Goal: Information Seeking & Learning: Learn about a topic

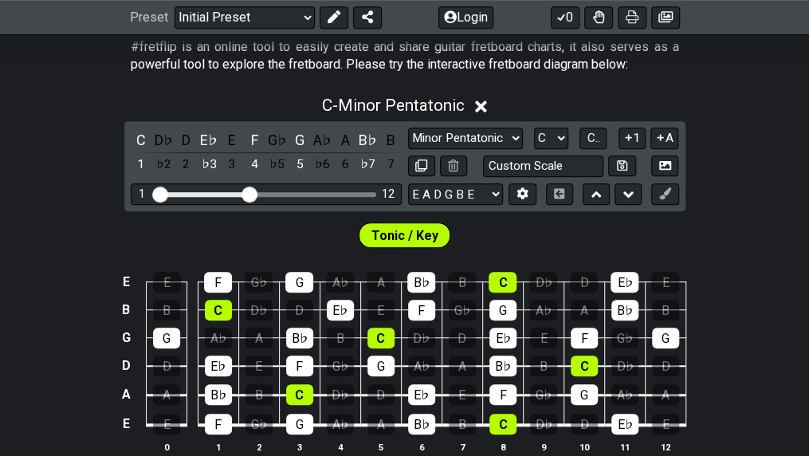
scroll to position [324, 0]
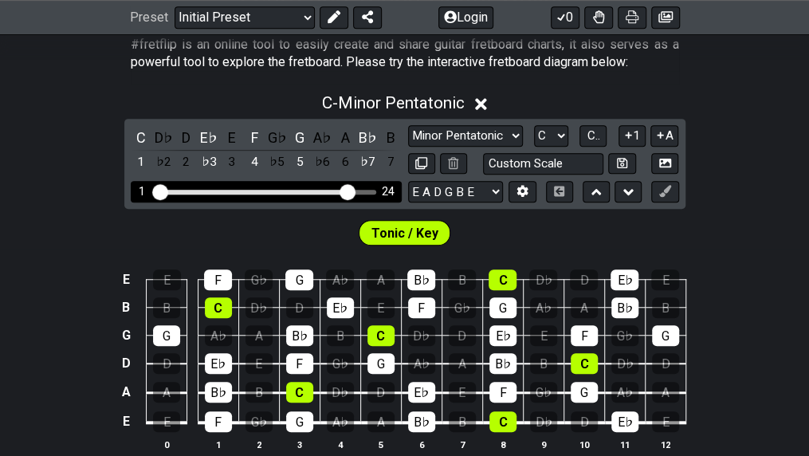
drag, startPoint x: 245, startPoint y: 186, endPoint x: 343, endPoint y: 191, distance: 98.2
click at [343, 190] on input "Visible fret range" at bounding box center [266, 190] width 226 height 0
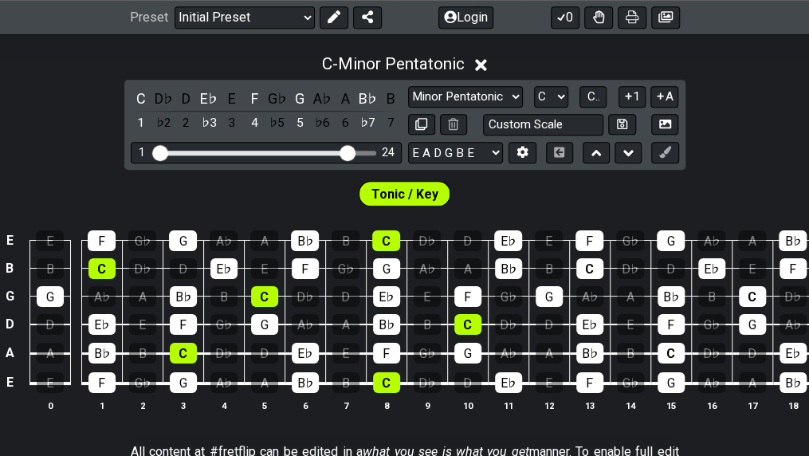
scroll to position [369, 0]
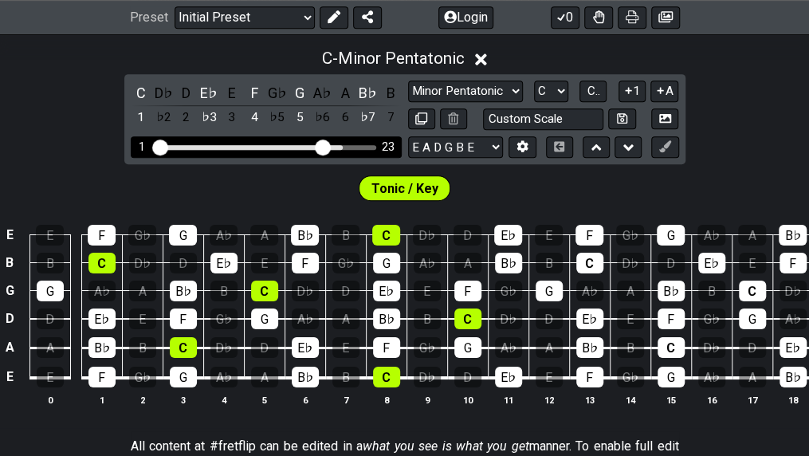
drag, startPoint x: 347, startPoint y: 141, endPoint x: 327, endPoint y: 143, distance: 20.0
click at [327, 146] on input "Visible fret range" at bounding box center [266, 146] width 226 height 0
drag, startPoint x: 327, startPoint y: 143, endPoint x: 245, endPoint y: 149, distance: 81.5
click at [245, 146] on input "Visible fret range" at bounding box center [266, 146] width 226 height 0
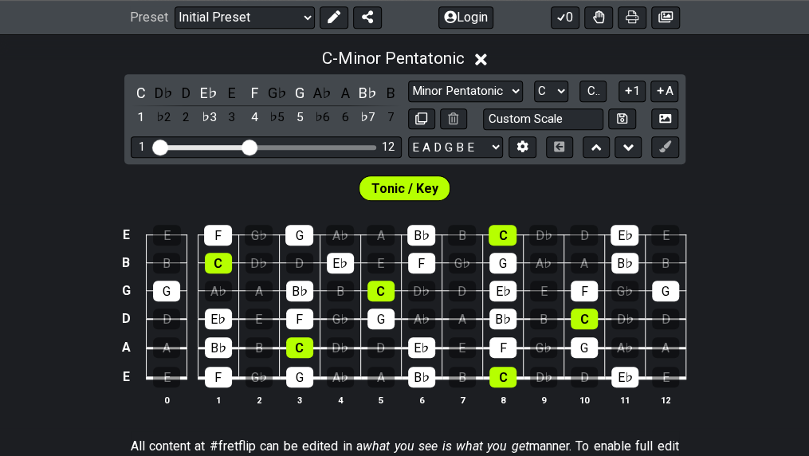
click at [460, 190] on div "Tonic / Key" at bounding box center [404, 184] width 809 height 40
click at [474, 86] on select "Minor Pentatonic Click to edit Minor Pentatonic Major Pentatonic Minor Blues Ma…" at bounding box center [465, 91] width 115 height 22
click at [408, 80] on select "Minor Pentatonic Click to edit Minor Pentatonic Major Pentatonic Minor Blues Ma…" at bounding box center [465, 91] width 115 height 22
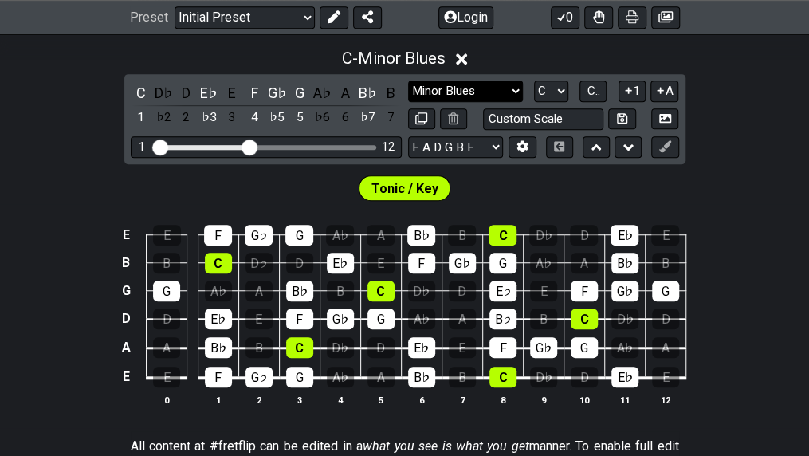
click at [466, 96] on select "Minor Pentatonic Click to edit Minor Pentatonic Major Pentatonic Minor Blues Ma…" at bounding box center [465, 91] width 115 height 22
click at [408, 80] on select "Minor Pentatonic Click to edit Minor Pentatonic Major Pentatonic Minor Blues Ma…" at bounding box center [465, 91] width 115 height 22
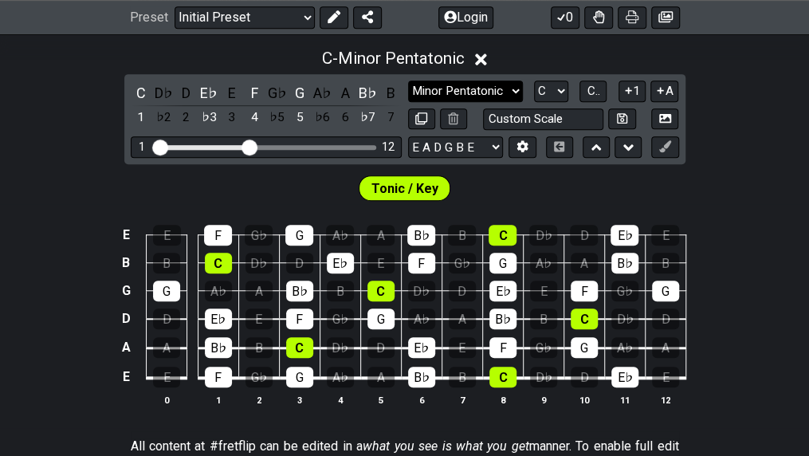
click at [473, 93] on select "Minor Pentatonic Click to edit Minor Pentatonic Major Pentatonic Minor Blues Ma…" at bounding box center [465, 91] width 115 height 22
click at [408, 80] on select "Minor Pentatonic Click to edit Minor Pentatonic Major Pentatonic Minor Blues Ma…" at bounding box center [465, 91] width 115 height 22
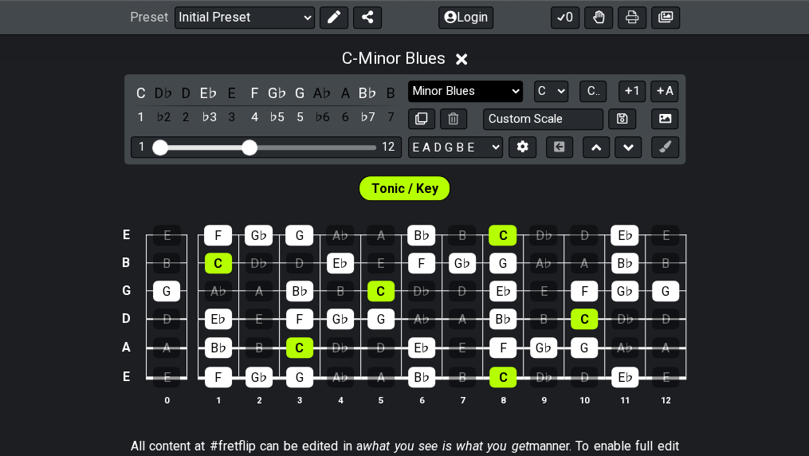
click at [475, 94] on select "Minor Pentatonic Click to edit Minor Pentatonic Major Pentatonic Minor Blues Ma…" at bounding box center [465, 91] width 115 height 22
click at [408, 80] on select "Minor Pentatonic Click to edit Minor Pentatonic Major Pentatonic Minor Blues Ma…" at bounding box center [465, 91] width 115 height 22
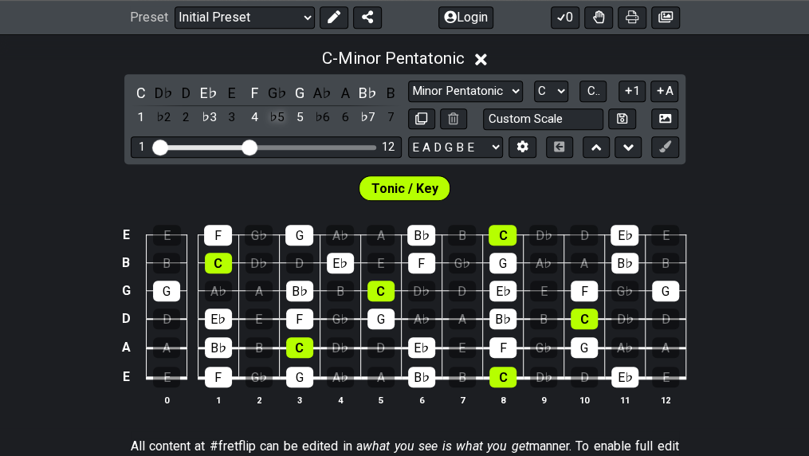
click at [276, 112] on div "♭5" at bounding box center [277, 118] width 21 height 22
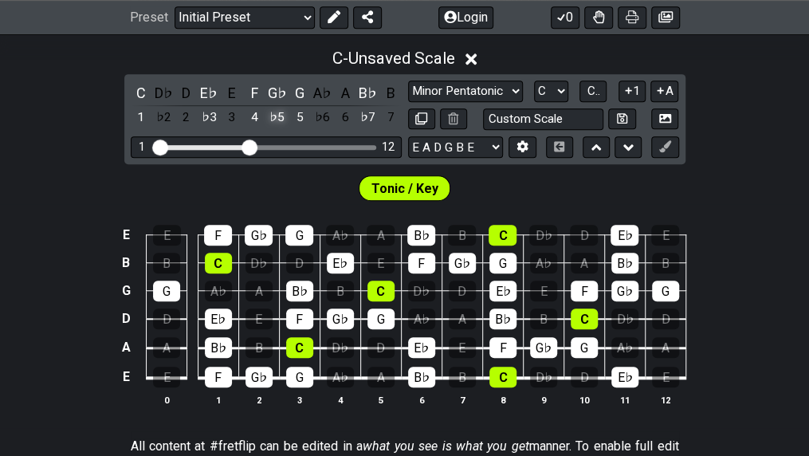
click at [276, 112] on div "♭5" at bounding box center [277, 118] width 21 height 22
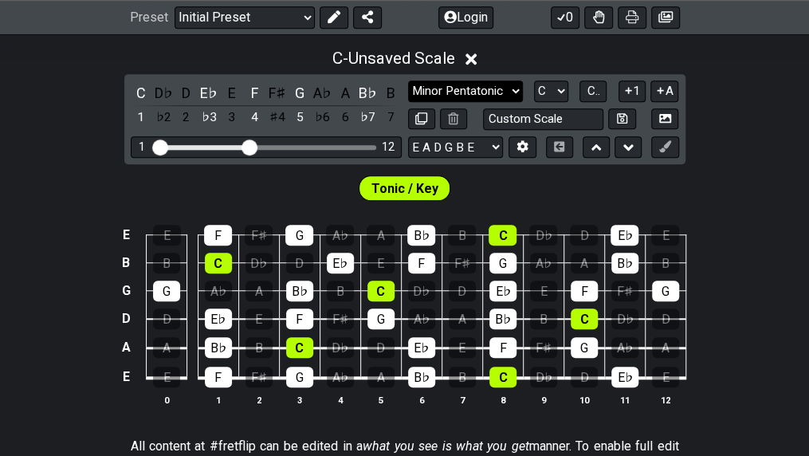
click at [496, 95] on select "Minor Pentatonic Click to edit Minor Pentatonic Major Pentatonic Minor Blues Ma…" at bounding box center [465, 91] width 115 height 22
click at [408, 80] on select "Minor Pentatonic Click to edit Minor Pentatonic Major Pentatonic Minor Blues Ma…" at bounding box center [465, 91] width 115 height 22
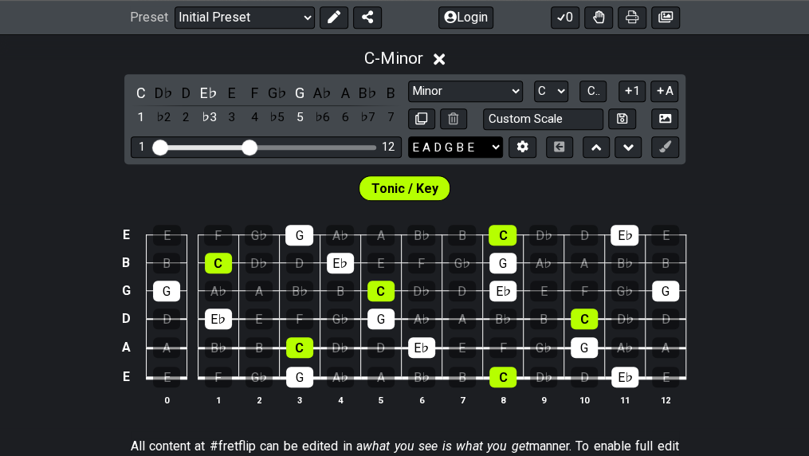
click at [481, 141] on select "E A D G B E E A D G B E E A D G B E B E A D F♯ B A D G C E A D A D G B E E♭ A♭ …" at bounding box center [455, 147] width 95 height 22
click at [480, 92] on select "Minor Pentatonic Click to edit Minor Pentatonic Major Pentatonic Minor Blues Ma…" at bounding box center [465, 91] width 115 height 22
click at [478, 91] on select "Minor Pentatonic Click to edit Minor Pentatonic Major Pentatonic Minor Blues Ma…" at bounding box center [465, 91] width 115 height 22
click at [478, 151] on select "E A D G B E E A D G B E E A D G B E B E A D F♯ B A D G C E A D A D G B E E♭ A♭ …" at bounding box center [455, 147] width 95 height 22
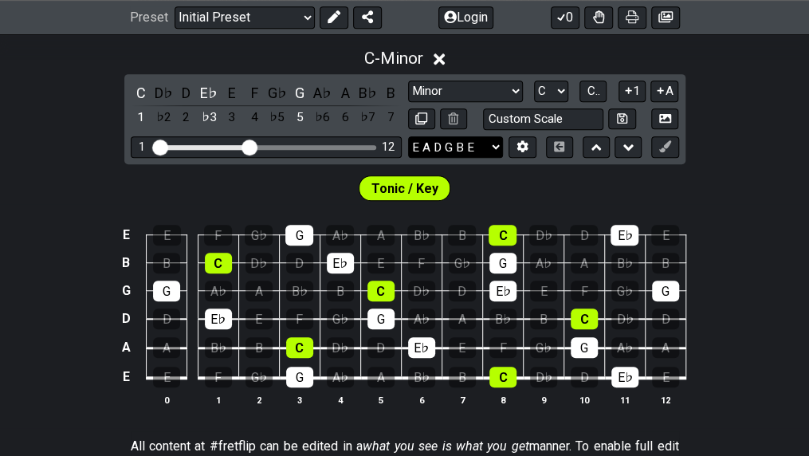
click at [491, 141] on select "E A D G B E E A D G B E E A D G B E B E A D F♯ B A D G C E A D A D G B E E♭ A♭ …" at bounding box center [455, 147] width 95 height 22
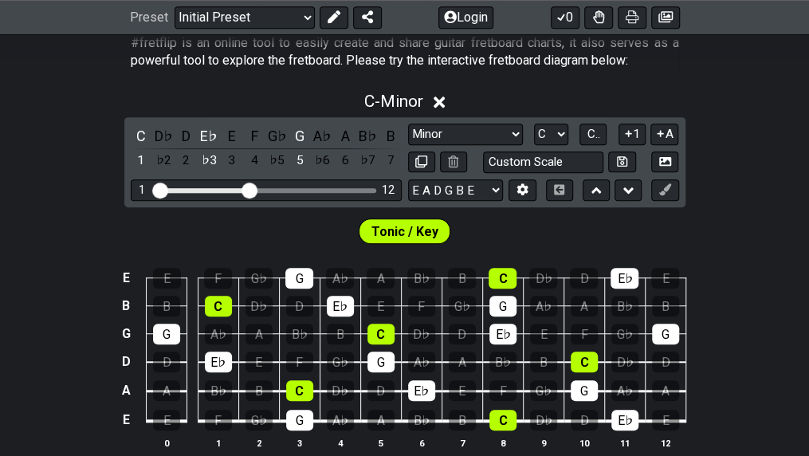
scroll to position [325, 0]
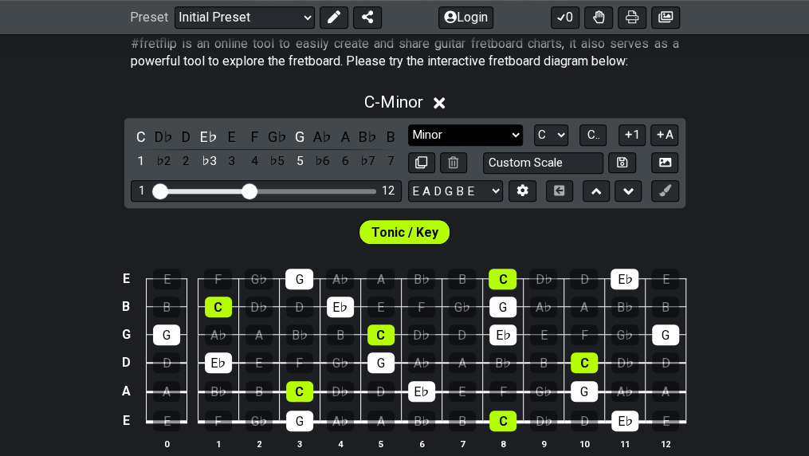
click at [480, 139] on select "Minor Pentatonic Click to edit Minor Pentatonic Major Pentatonic Minor Blues Ma…" at bounding box center [465, 135] width 115 height 22
select select "Major 7th"
click at [408, 124] on select "Minor Pentatonic Click to edit Minor Pentatonic Major Pentatonic Minor Blues Ma…" at bounding box center [465, 135] width 115 height 22
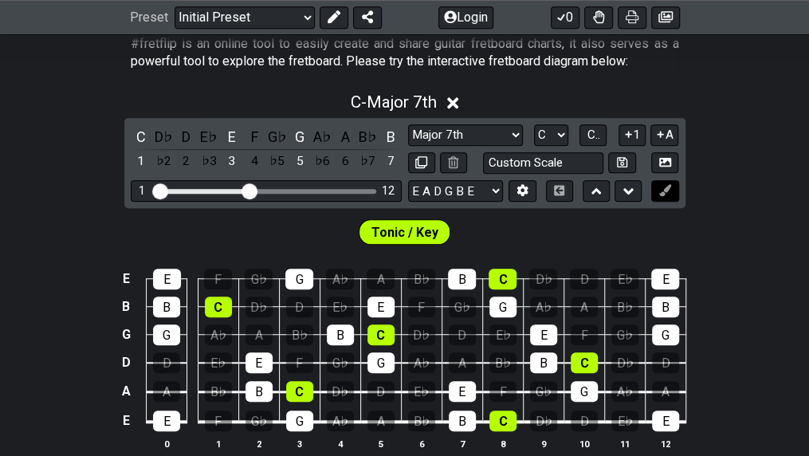
click at [659, 186] on icon at bounding box center [665, 190] width 12 height 12
click at [622, 187] on button at bounding box center [627, 191] width 27 height 22
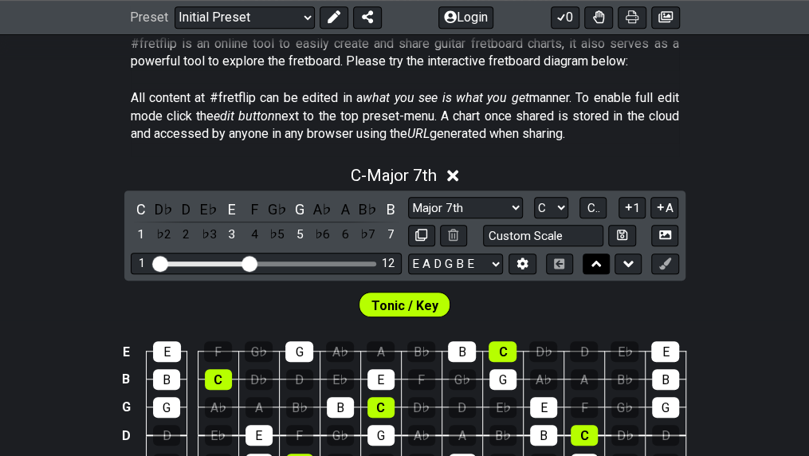
click at [587, 264] on button at bounding box center [596, 264] width 27 height 22
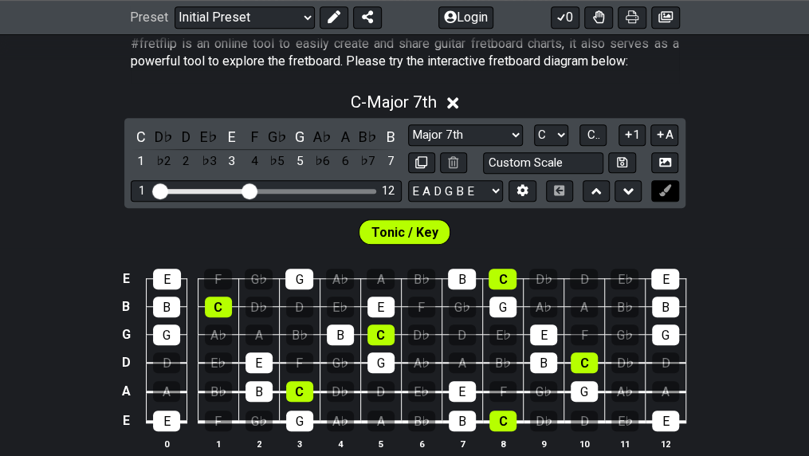
click at [654, 189] on button at bounding box center [664, 191] width 27 height 22
click at [577, 231] on div "Tonic / Key" at bounding box center [404, 228] width 809 height 40
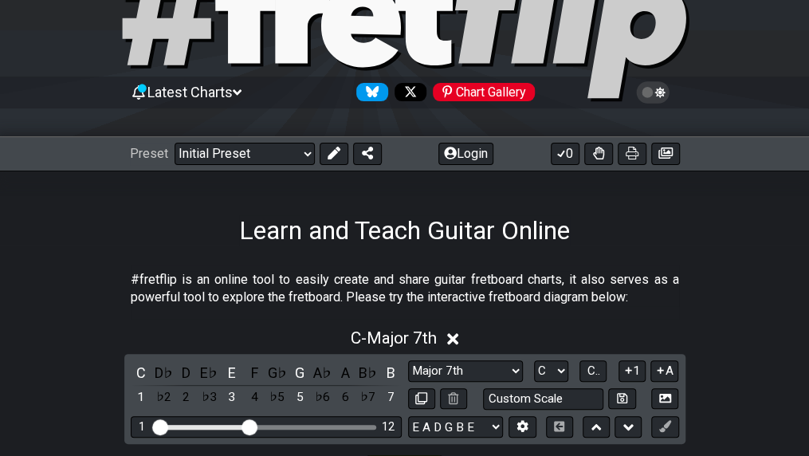
scroll to position [0, 0]
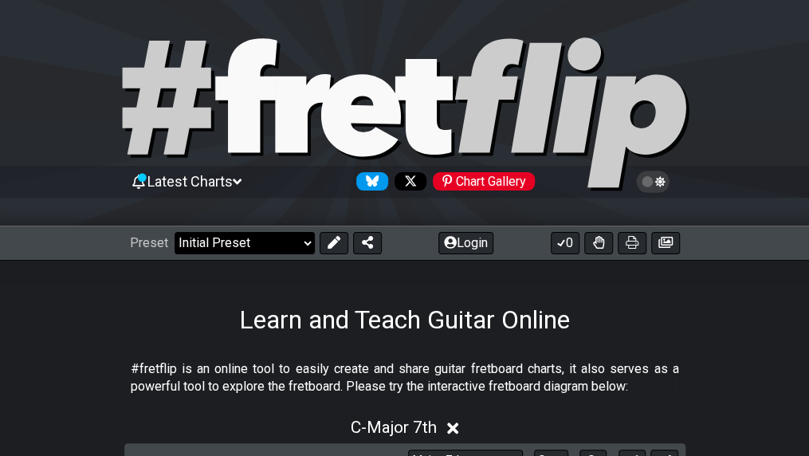
click at [234, 244] on select "Welcome to #fretflip! Initial Preset Custom Preset Minor Pentatonic Major Penta…" at bounding box center [245, 243] width 140 height 22
click at [175, 232] on select "Welcome to #fretflip! Initial Preset Custom Preset Minor Pentatonic Major Penta…" at bounding box center [245, 243] width 140 height 22
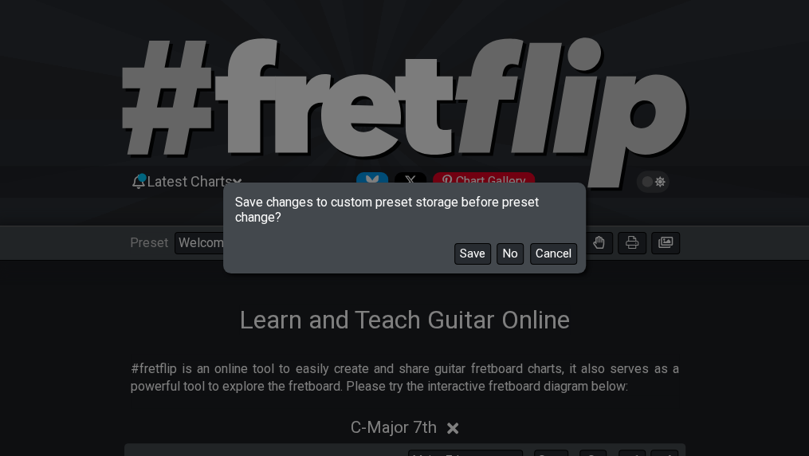
click at [520, 258] on button "No" at bounding box center [509, 254] width 27 height 22
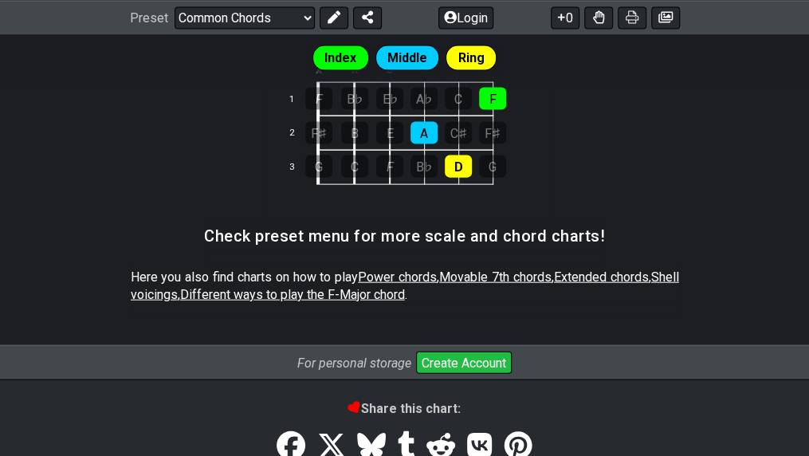
scroll to position [1348, 0]
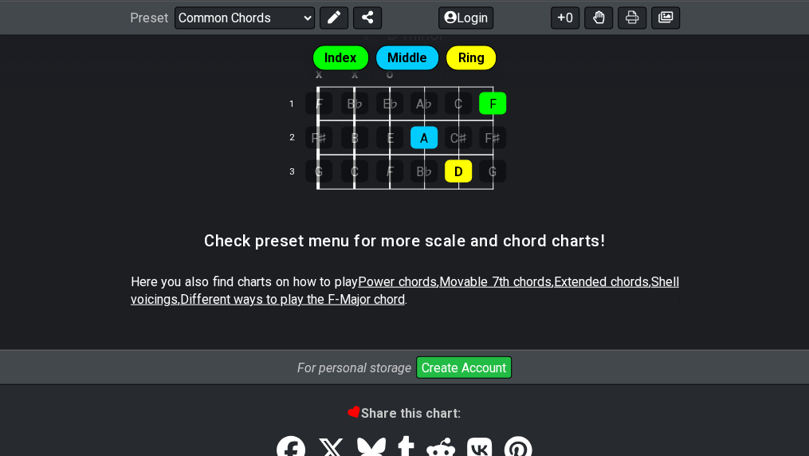
click at [521, 274] on span "Movable 7th chords" at bounding box center [495, 281] width 112 height 15
select select "/movable-7th-chords"
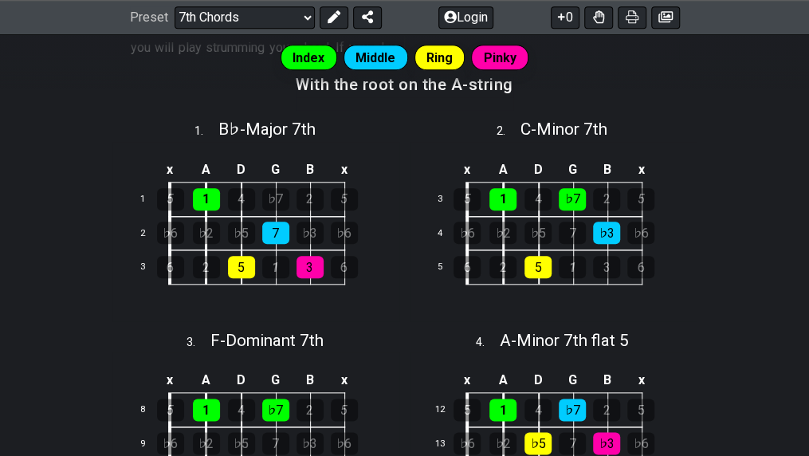
scroll to position [524, 0]
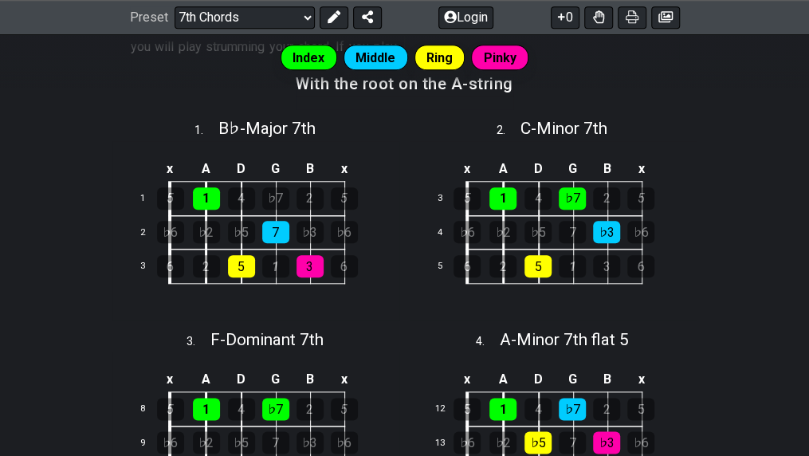
click at [617, 226] on div "♭3" at bounding box center [606, 232] width 27 height 22
click at [601, 231] on div "♭3" at bounding box center [606, 232] width 27 height 22
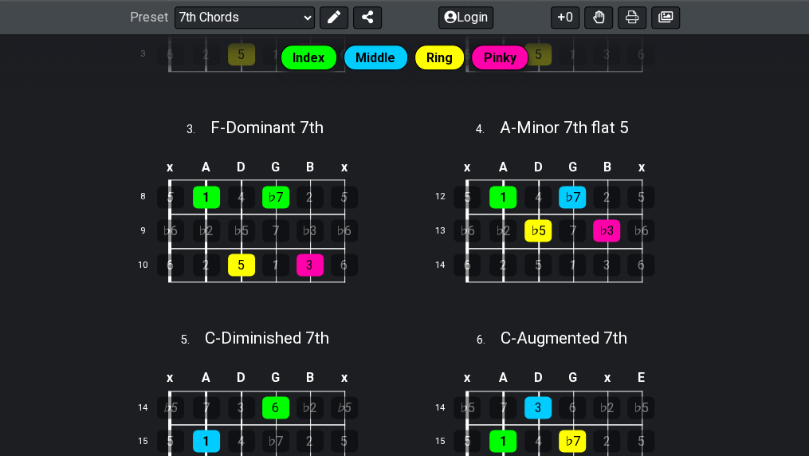
scroll to position [739, 0]
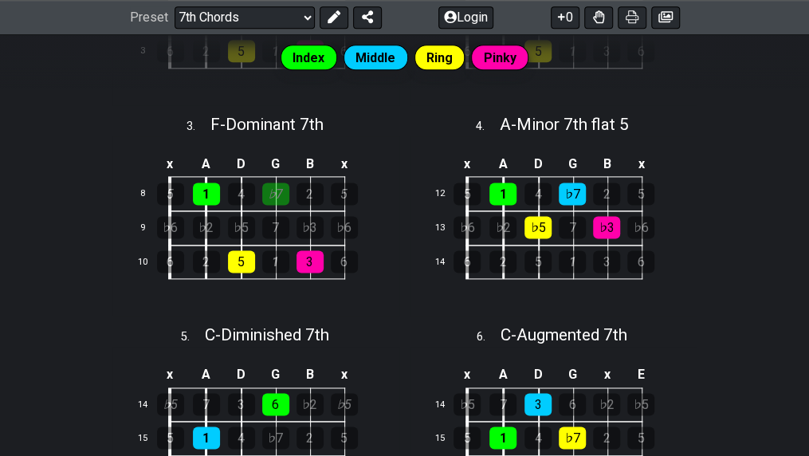
click at [283, 197] on div "♭7" at bounding box center [275, 193] width 27 height 22
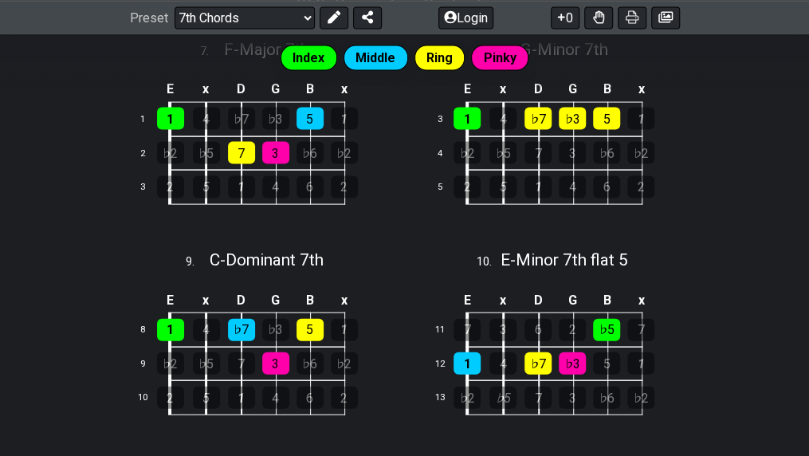
scroll to position [1273, 0]
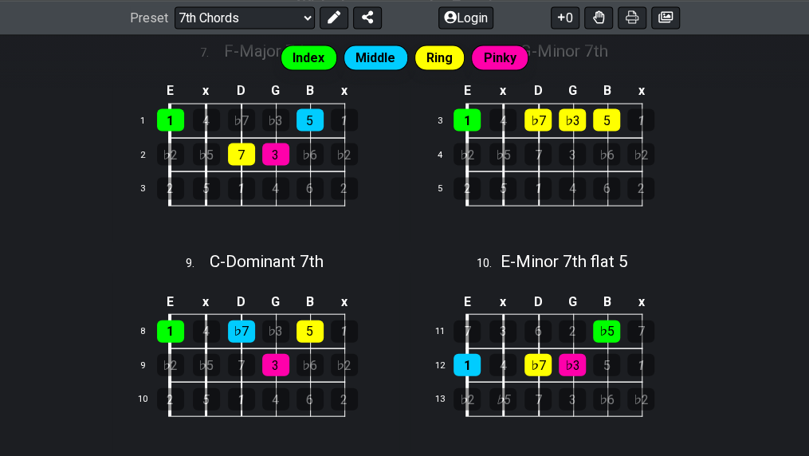
click at [277, 327] on div "♭3" at bounding box center [275, 331] width 27 height 22
click at [272, 354] on div "3" at bounding box center [275, 365] width 27 height 22
click at [276, 322] on div "♭3" at bounding box center [275, 331] width 27 height 22
click at [271, 354] on div "3" at bounding box center [275, 365] width 27 height 22
click at [242, 324] on div "♭7" at bounding box center [241, 331] width 27 height 22
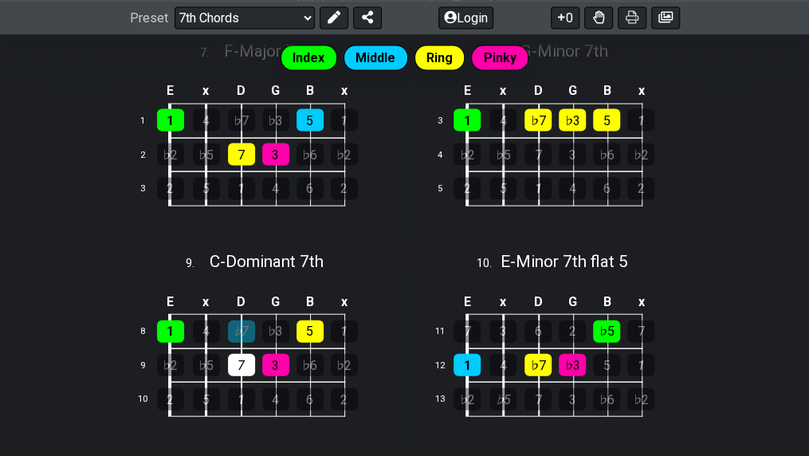
click at [239, 355] on div "7" at bounding box center [241, 365] width 27 height 22
click at [239, 326] on div "♭7" at bounding box center [241, 331] width 27 height 22
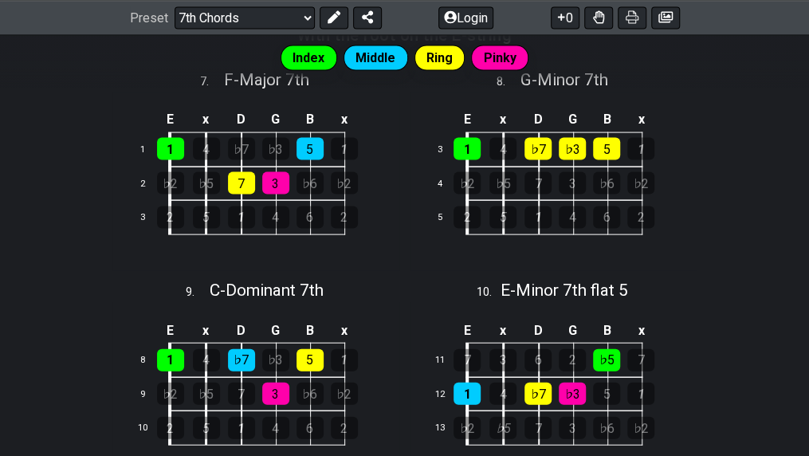
scroll to position [1249, 0]
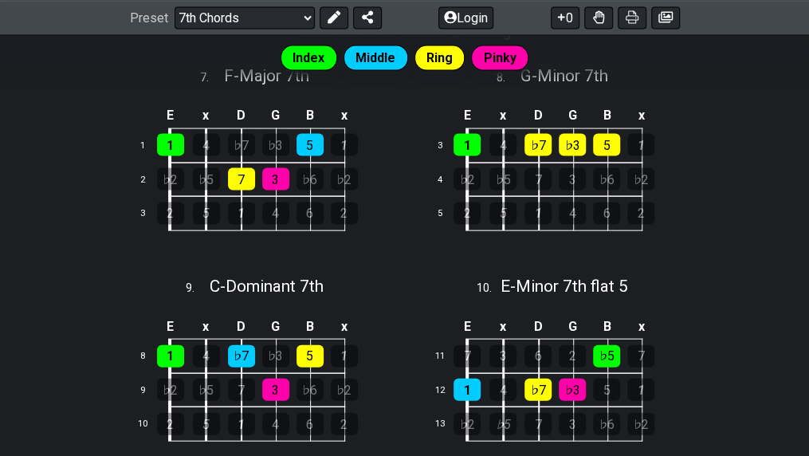
click at [606, 352] on div "♭5" at bounding box center [606, 356] width 27 height 22
click at [598, 415] on div "♭6" at bounding box center [606, 424] width 27 height 22
click at [605, 345] on div "♭5" at bounding box center [606, 356] width 27 height 22
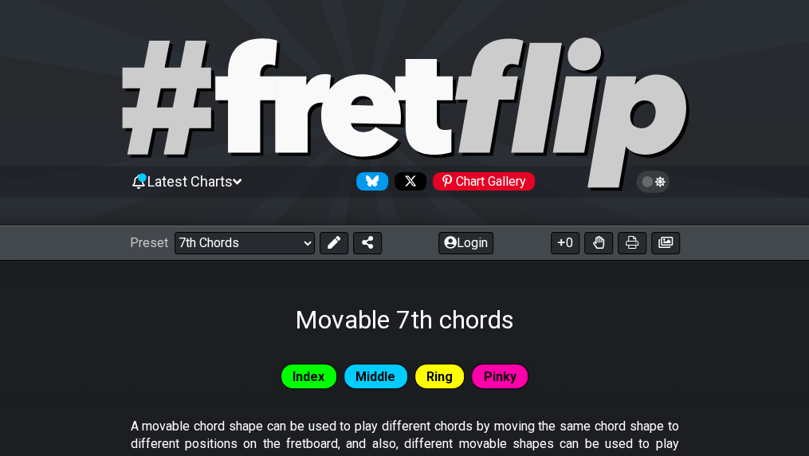
scroll to position [17, 0]
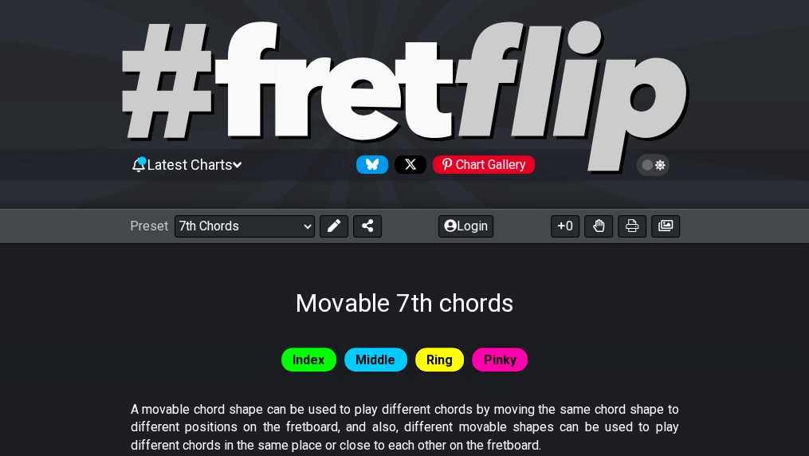
click at [646, 161] on icon at bounding box center [653, 165] width 14 height 14
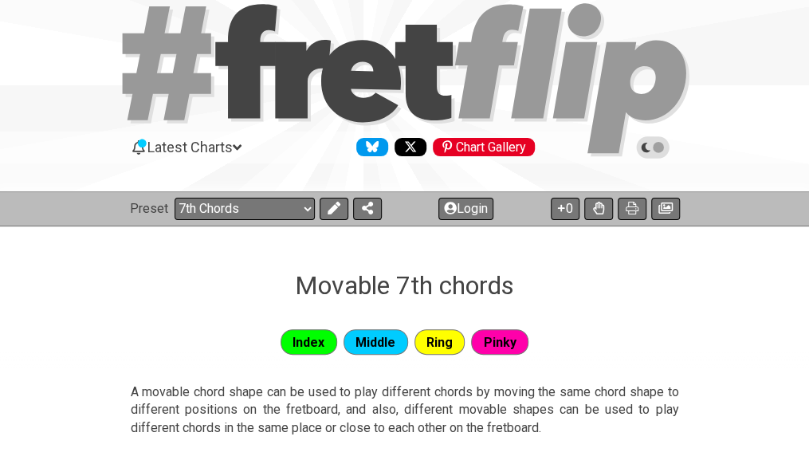
scroll to position [0, 0]
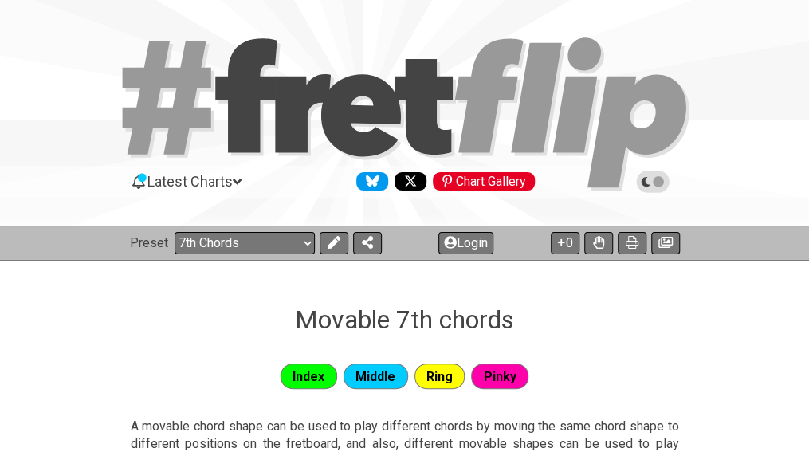
click at [649, 183] on icon at bounding box center [653, 182] width 14 height 14
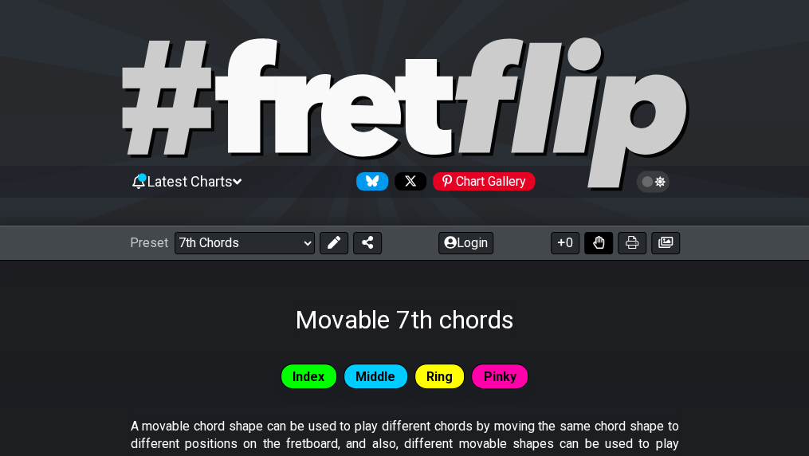
click at [596, 240] on icon at bounding box center [598, 242] width 11 height 13
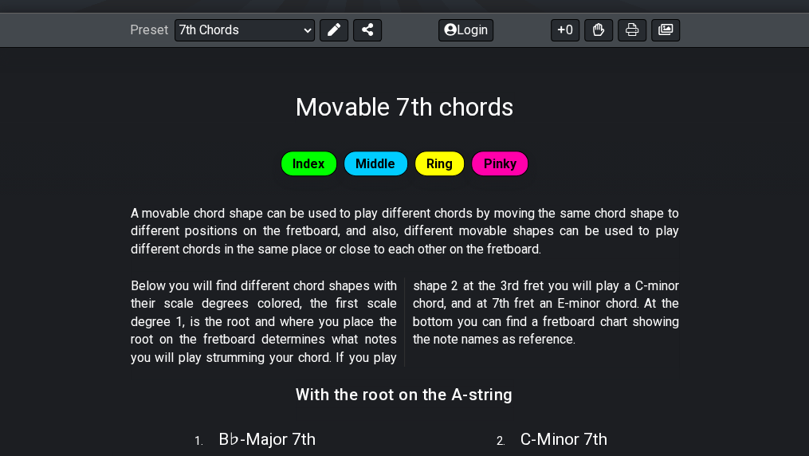
scroll to position [197, 0]
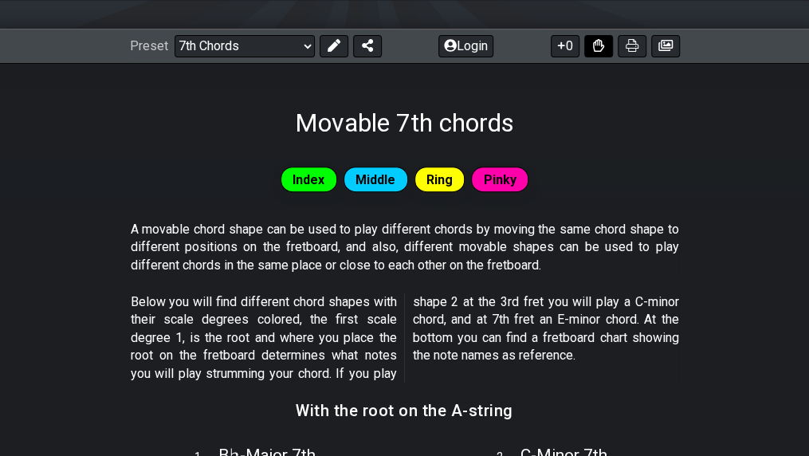
click at [598, 44] on icon at bounding box center [598, 45] width 11 height 13
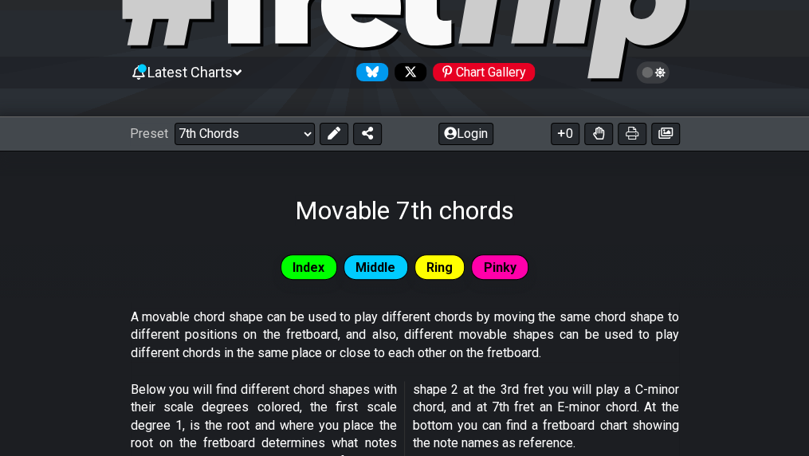
scroll to position [0, 0]
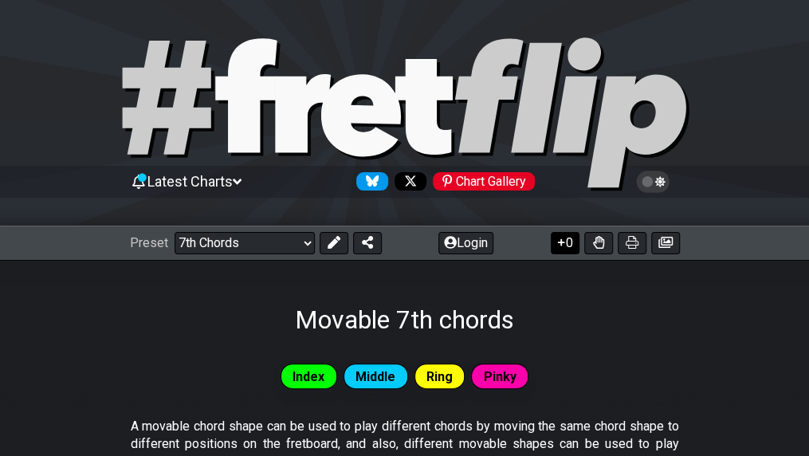
click at [569, 237] on button "0" at bounding box center [565, 243] width 29 height 22
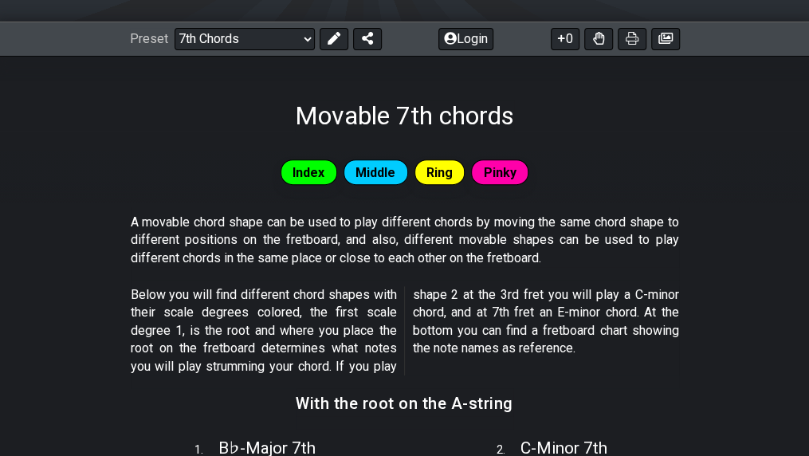
scroll to position [151, 0]
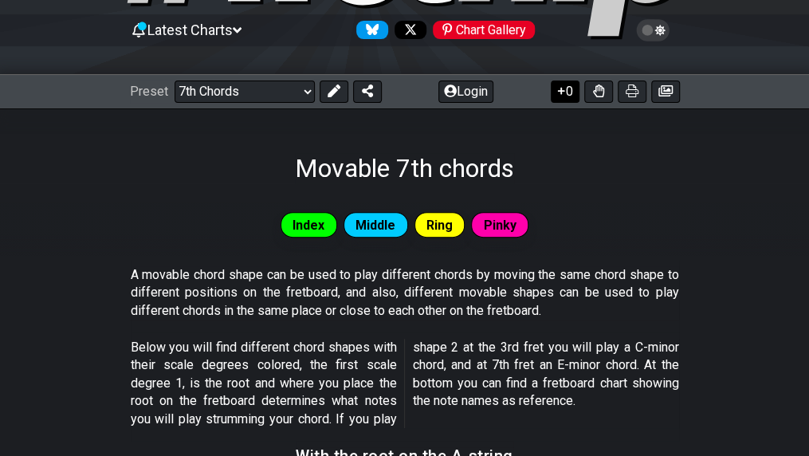
click at [564, 96] on icon at bounding box center [561, 90] width 16 height 13
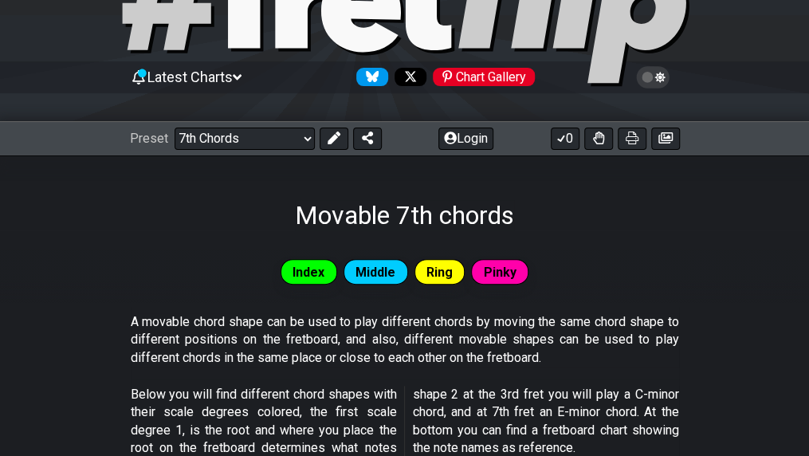
scroll to position [103, 0]
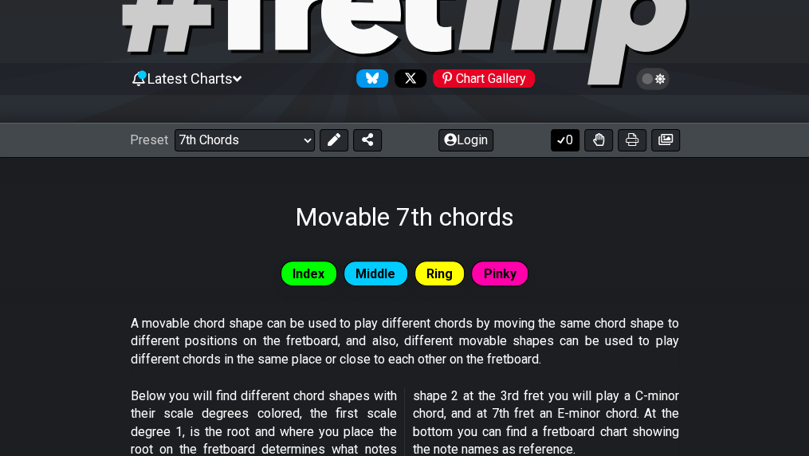
click at [567, 143] on button "0" at bounding box center [565, 140] width 29 height 22
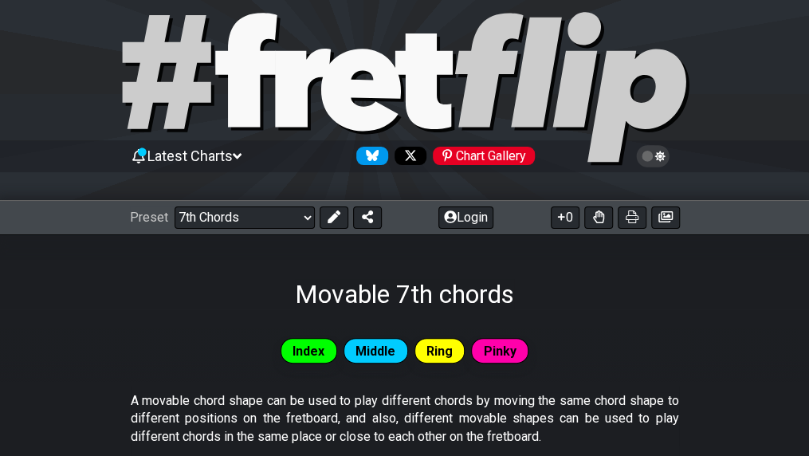
scroll to position [0, 0]
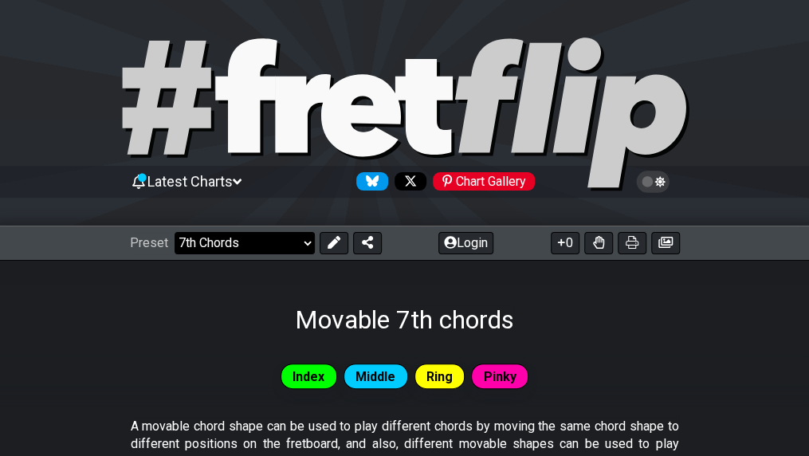
click at [231, 246] on select "Welcome to #fretflip! Initial Preset Custom Preset Minor Pentatonic Major Penta…" at bounding box center [245, 243] width 140 height 22
